Goal: Information Seeking & Learning: Learn about a topic

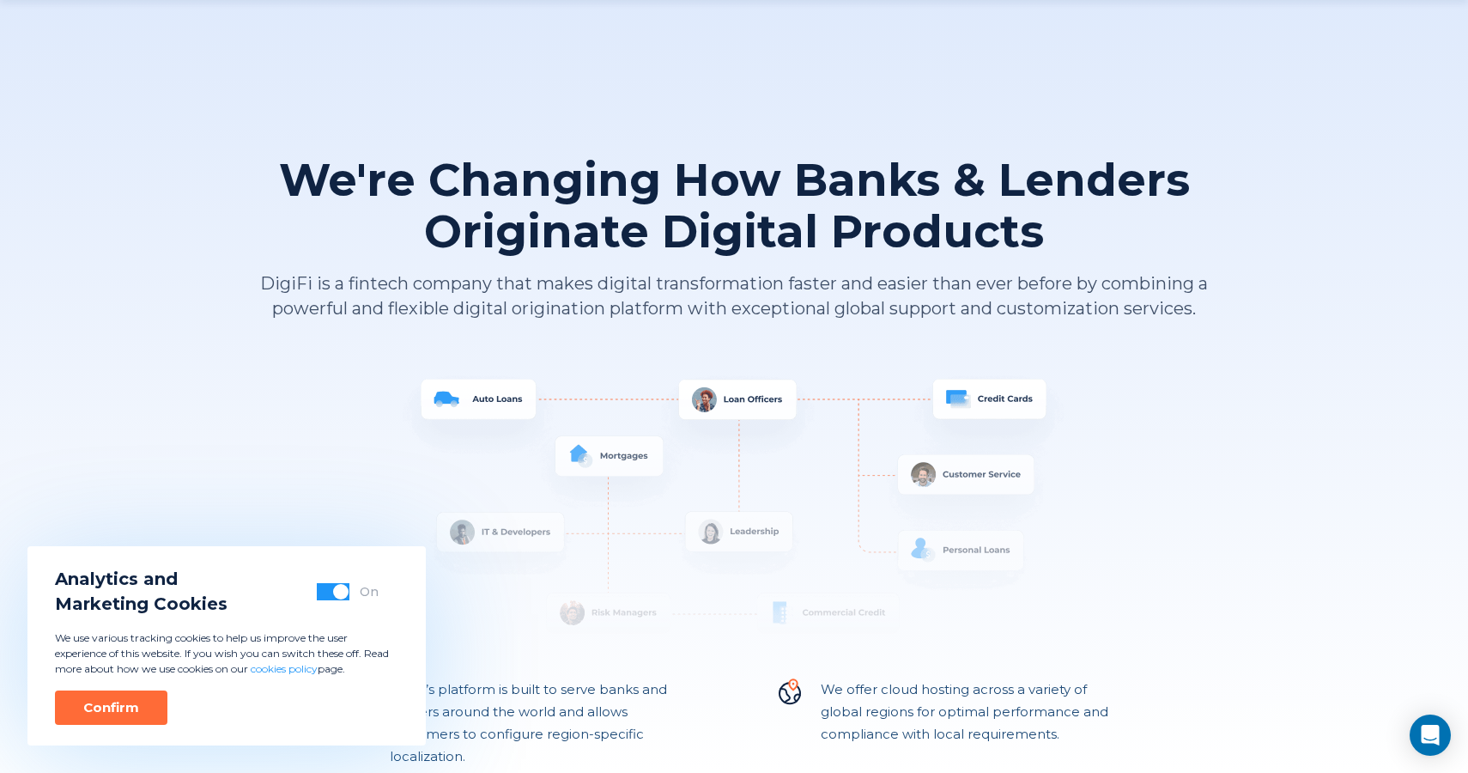
scroll to position [513, 0]
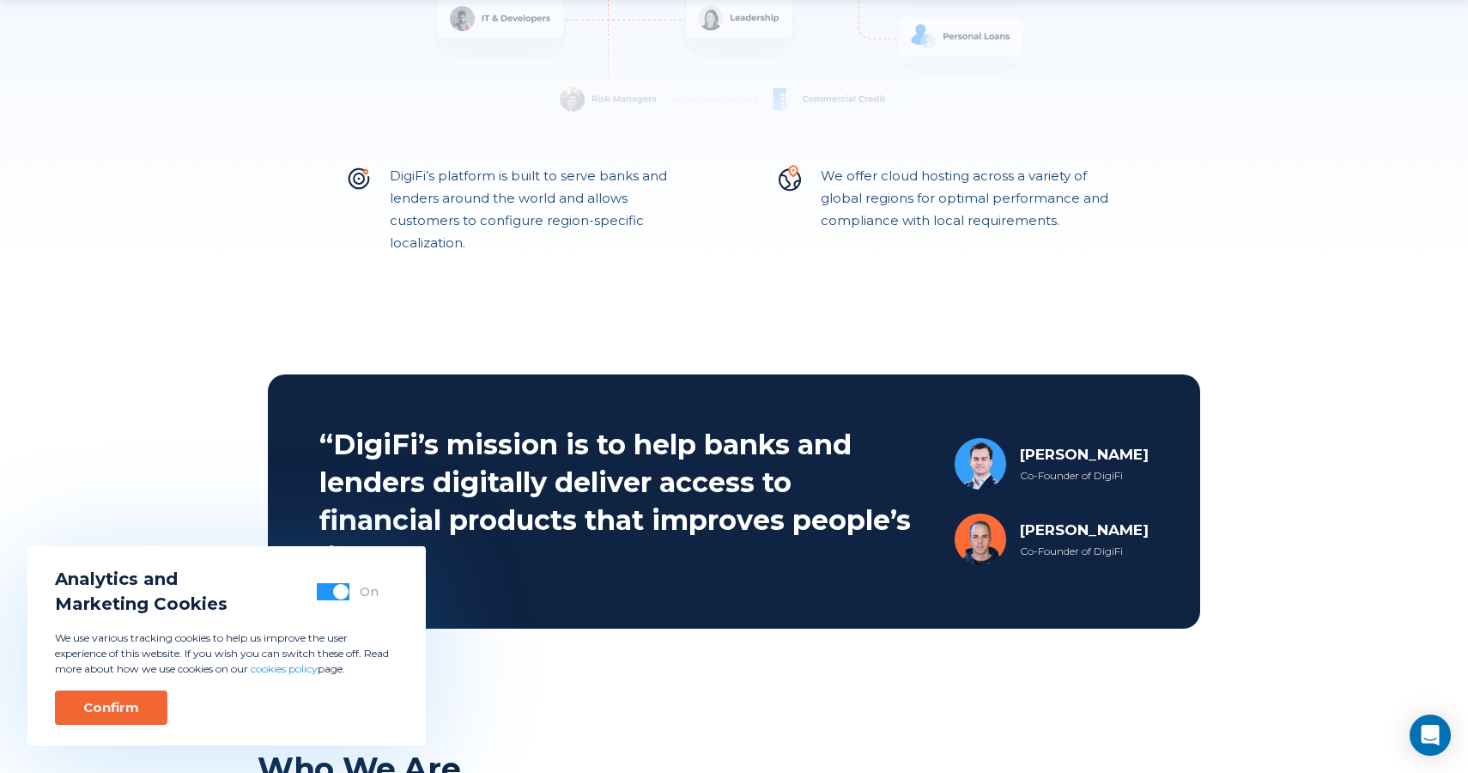
click at [142, 710] on button "Confirm" at bounding box center [111, 707] width 112 height 34
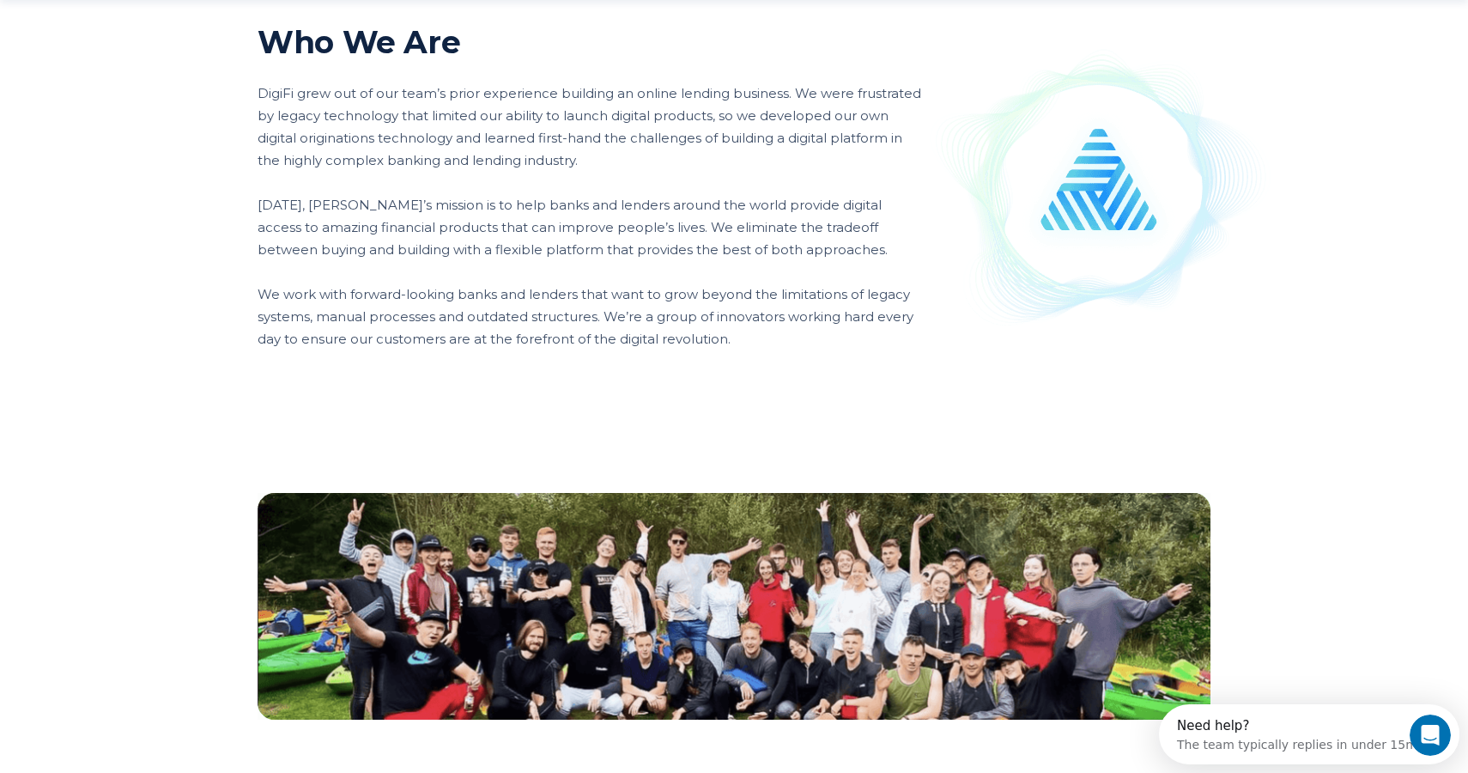
scroll to position [1663, 0]
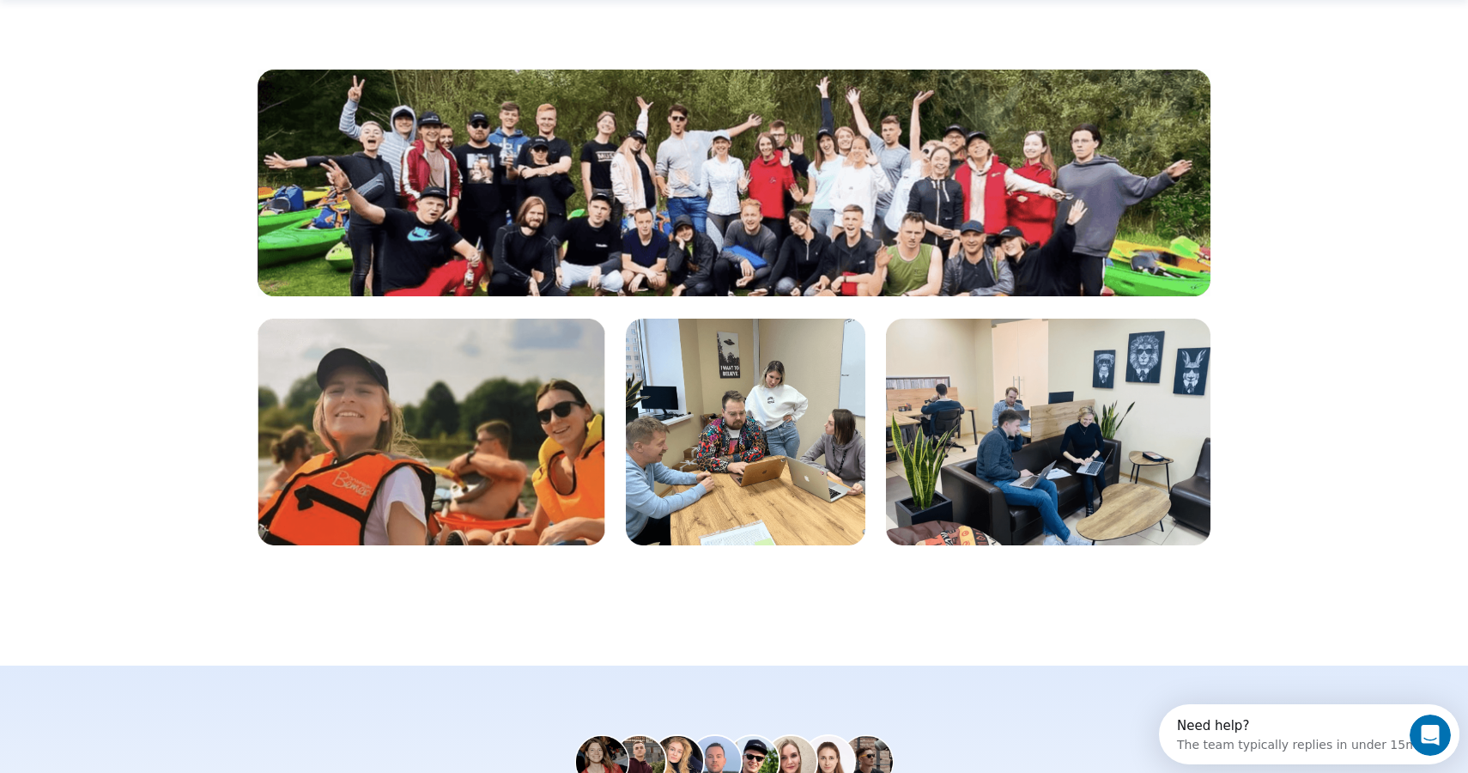
click at [469, 468] on img at bounding box center [432, 431] width 348 height 227
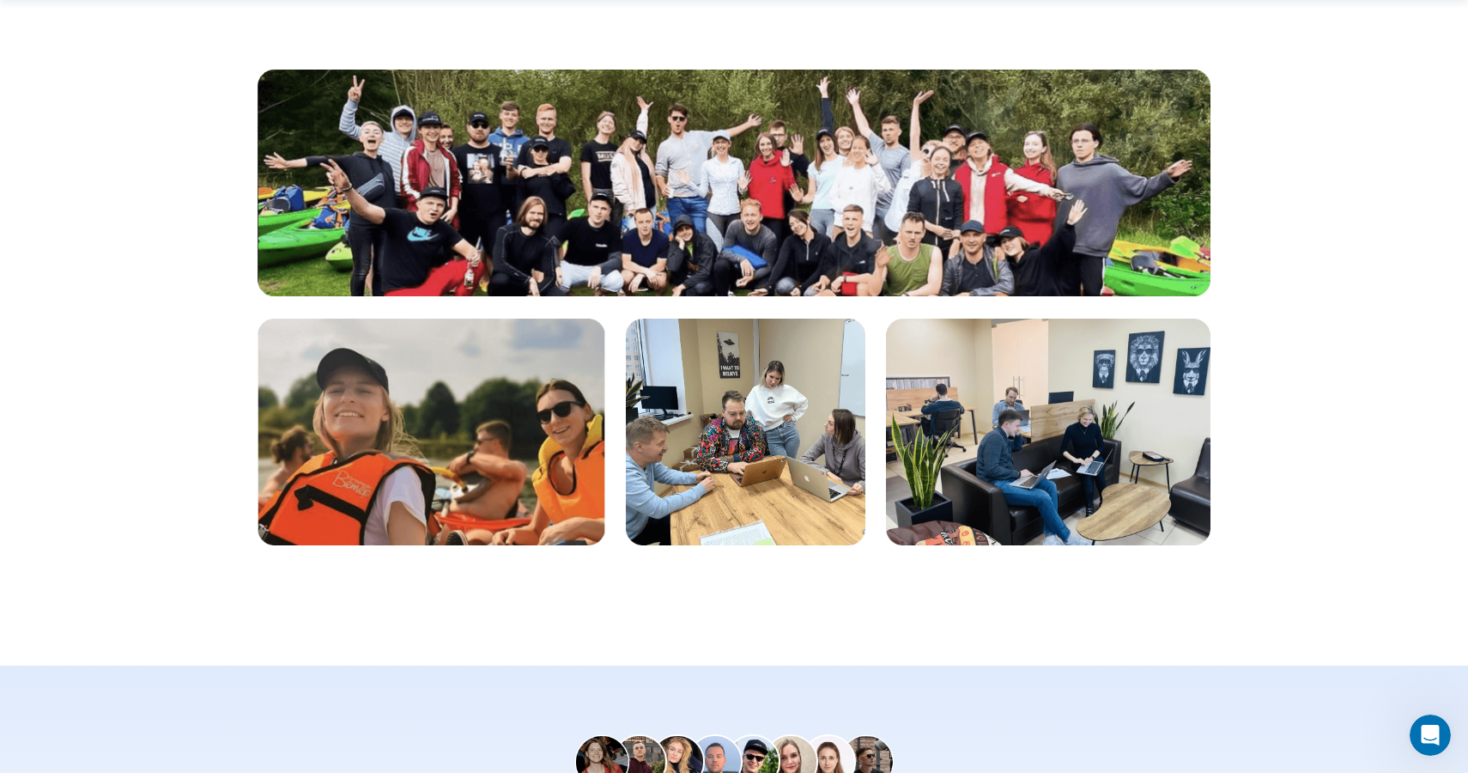
click at [821, 459] on img at bounding box center [745, 431] width 239 height 227
click at [1037, 490] on img at bounding box center [1048, 431] width 324 height 227
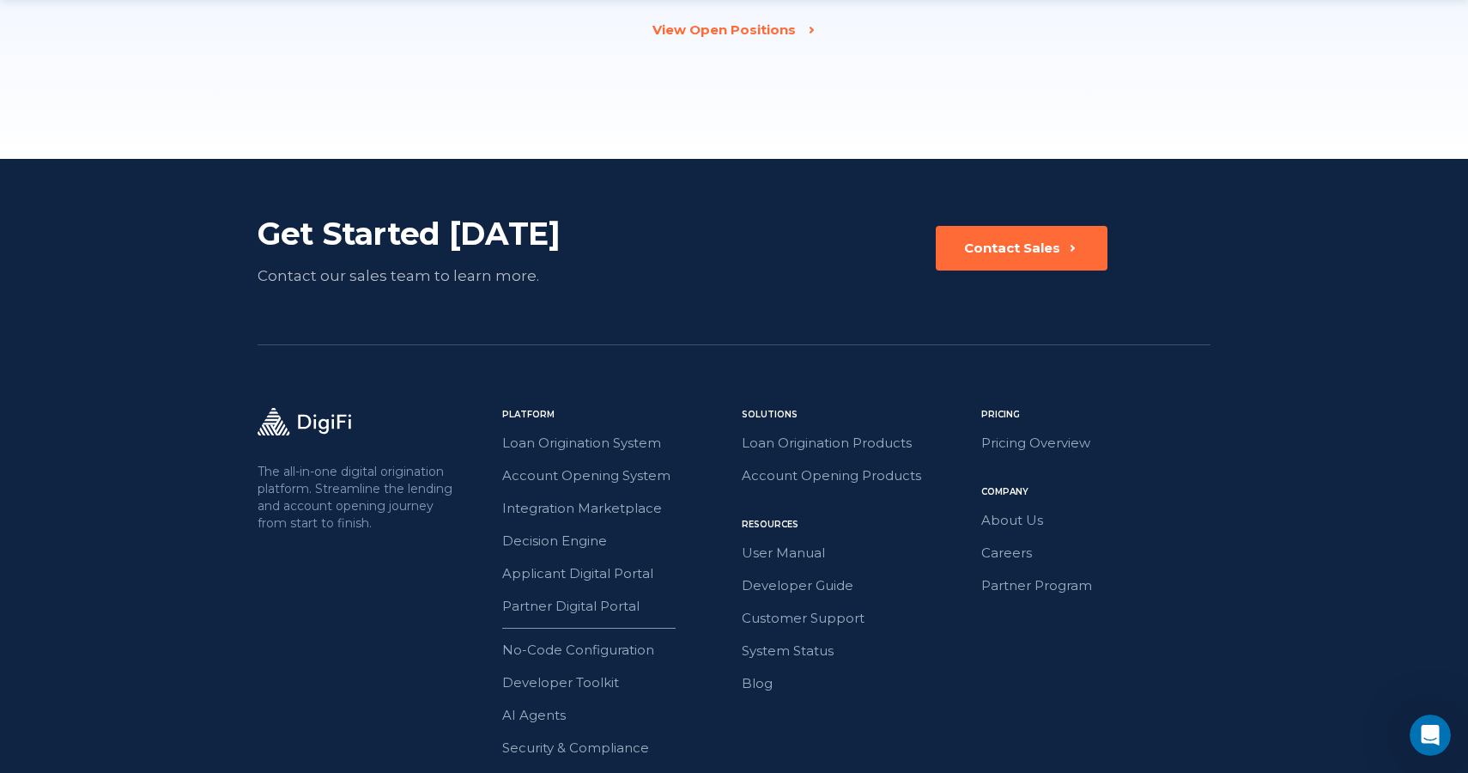
scroll to position [2688, 0]
